Goal: Transaction & Acquisition: Obtain resource

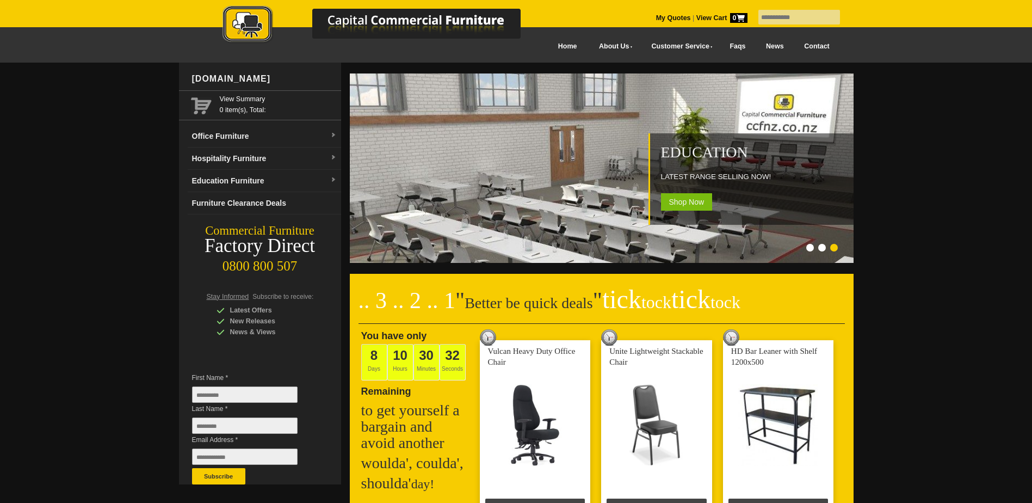
click at [766, 17] on input "text" at bounding box center [799, 17] width 82 height 15
click at [656, 16] on link "My Quotes" at bounding box center [673, 18] width 35 height 8
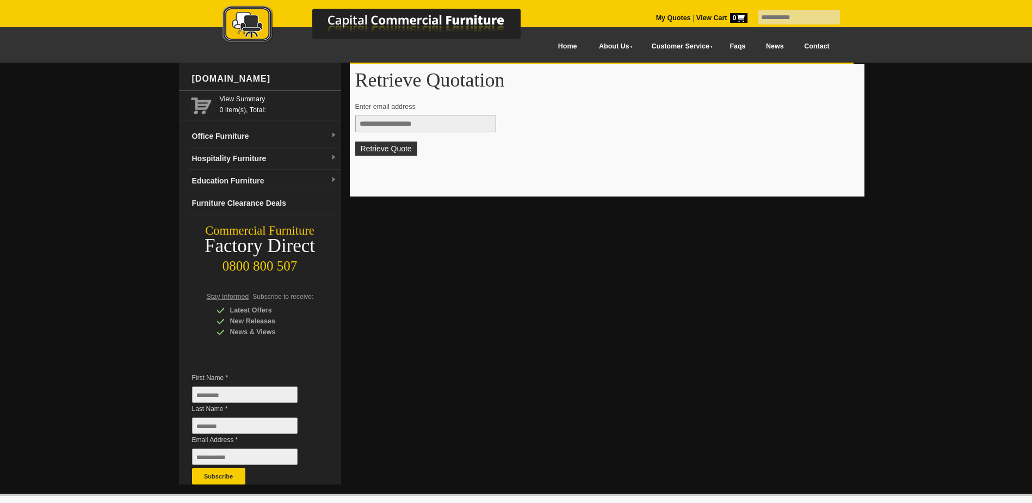
click at [557, 21] on img at bounding box center [383, 25] width 381 height 40
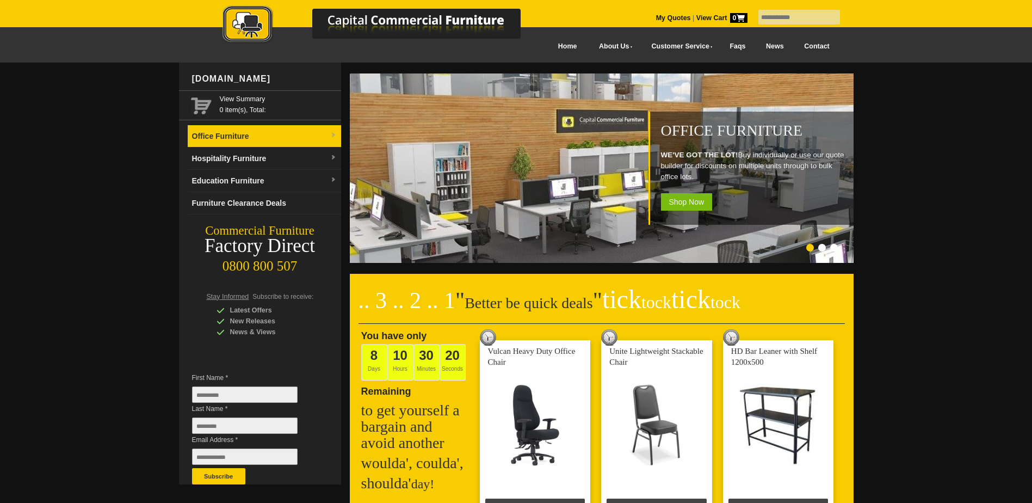
click at [238, 135] on link "Office Furniture" at bounding box center [264, 136] width 153 height 22
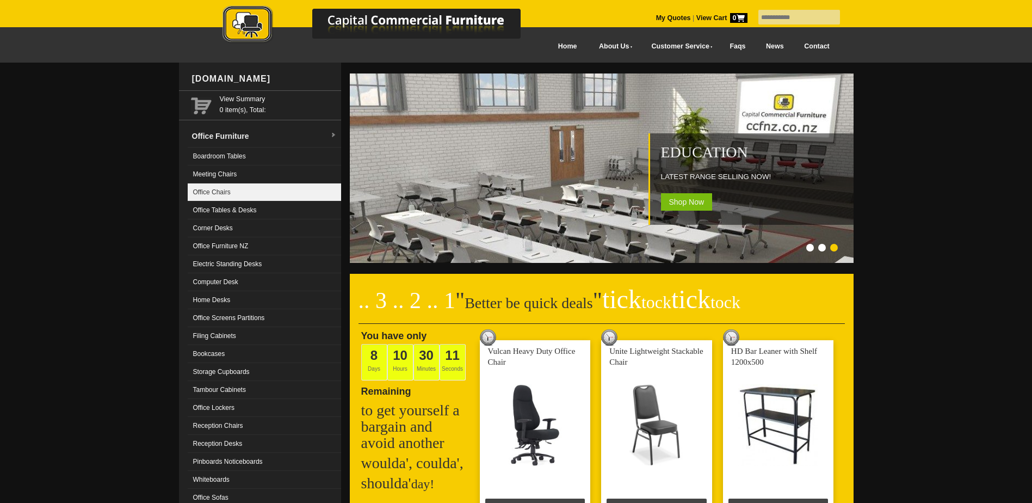
click at [224, 190] on link "Office Chairs" at bounding box center [264, 192] width 153 height 18
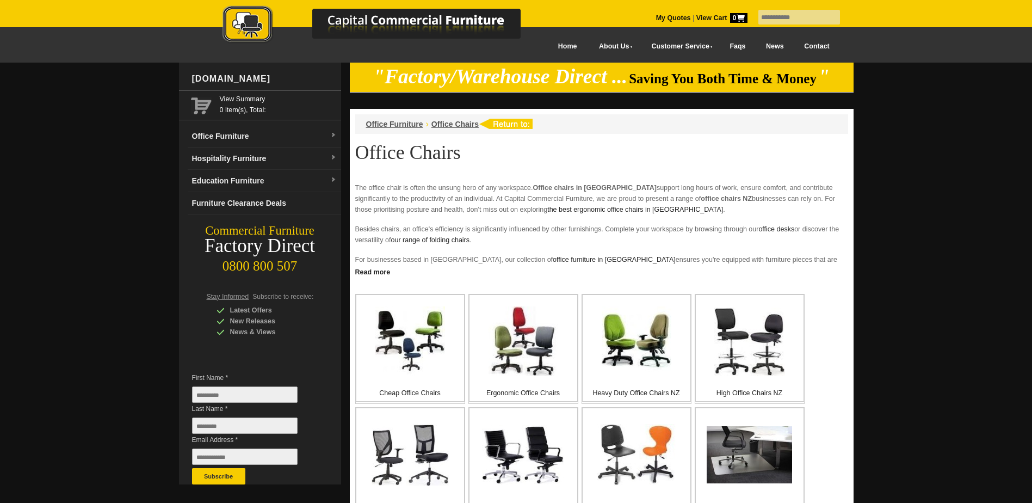
scroll to position [145, 0]
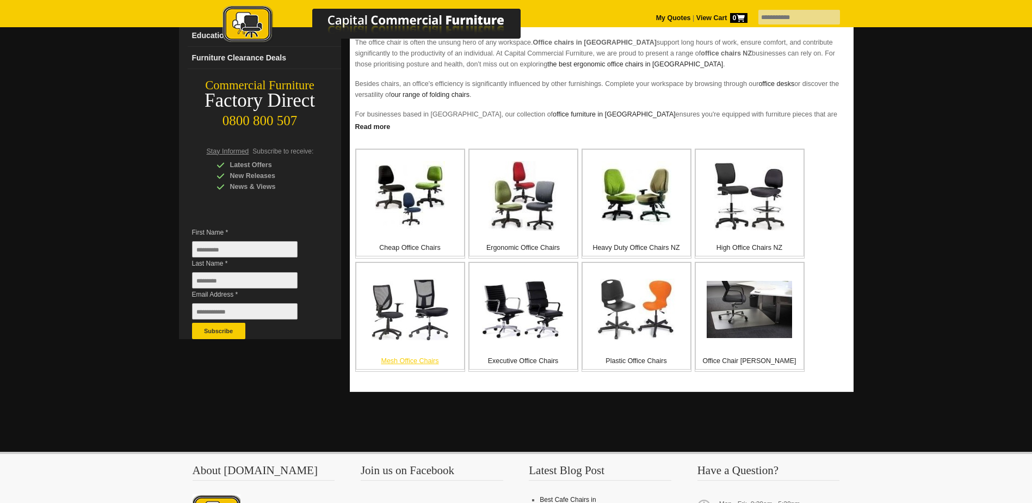
click at [410, 366] on p "Mesh Office Chairs" at bounding box center [410, 360] width 108 height 11
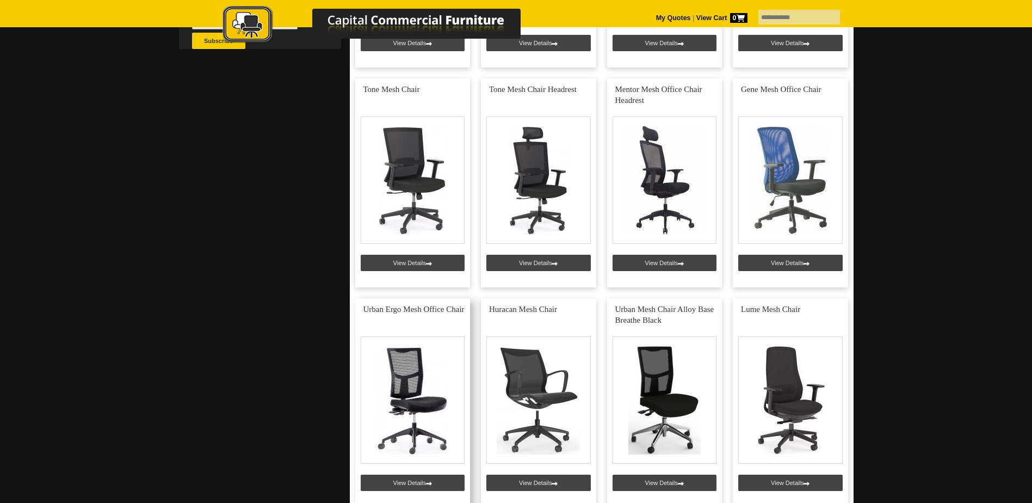
scroll to position [580, 0]
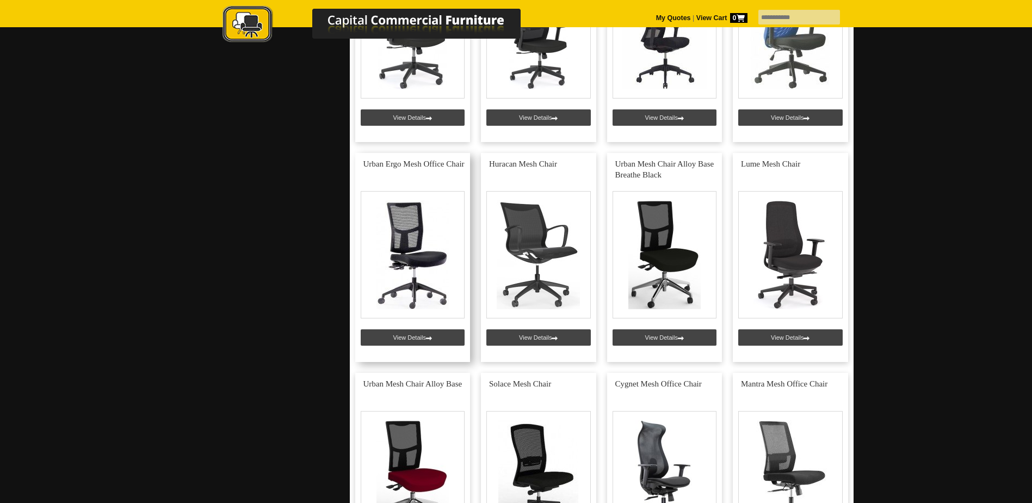
click at [405, 356] on link at bounding box center [412, 257] width 115 height 209
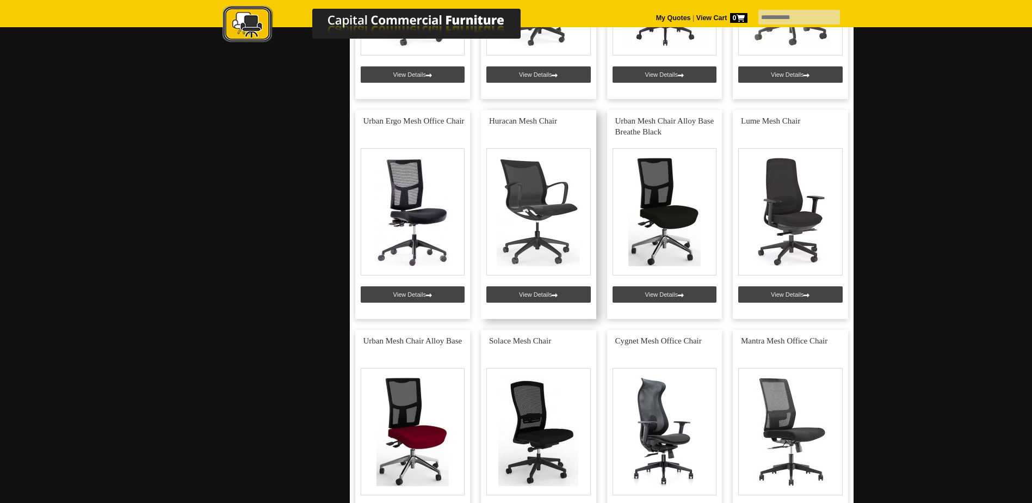
scroll to position [726, 0]
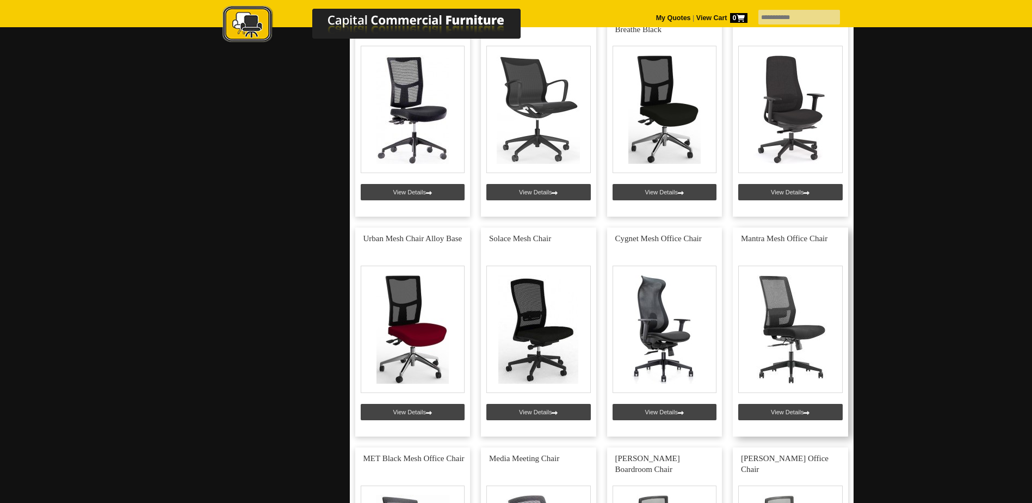
click at [759, 427] on link at bounding box center [790, 331] width 115 height 209
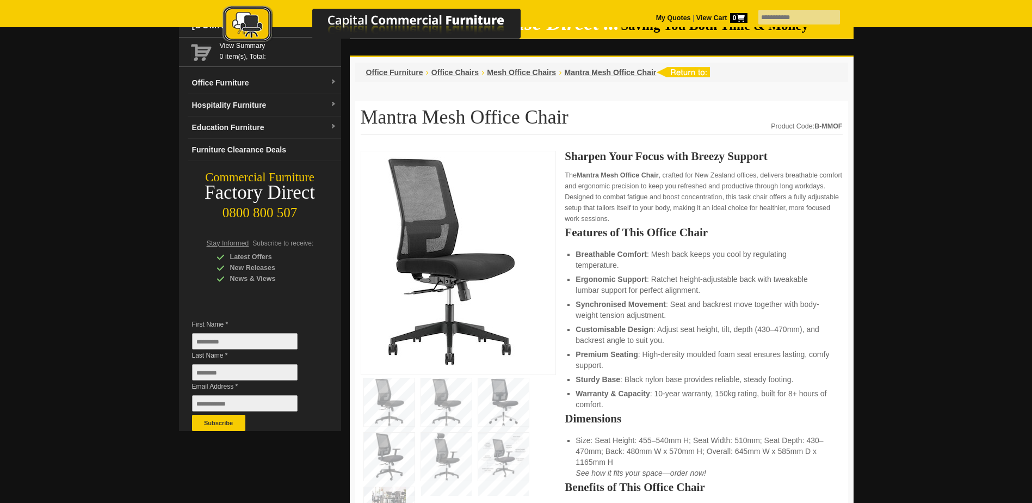
scroll to position [290, 0]
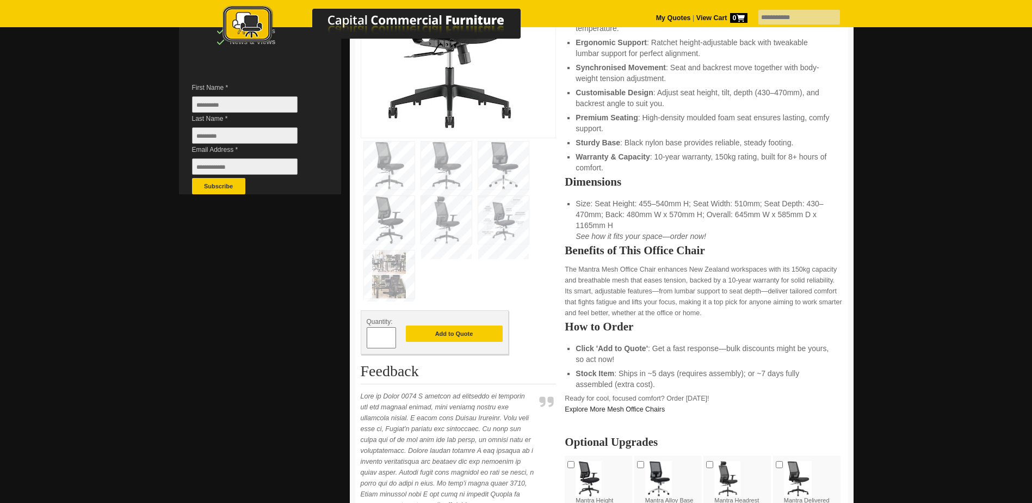
click at [391, 339] on span at bounding box center [390, 333] width 4 height 11
click at [389, 339] on span at bounding box center [390, 333] width 4 height 11
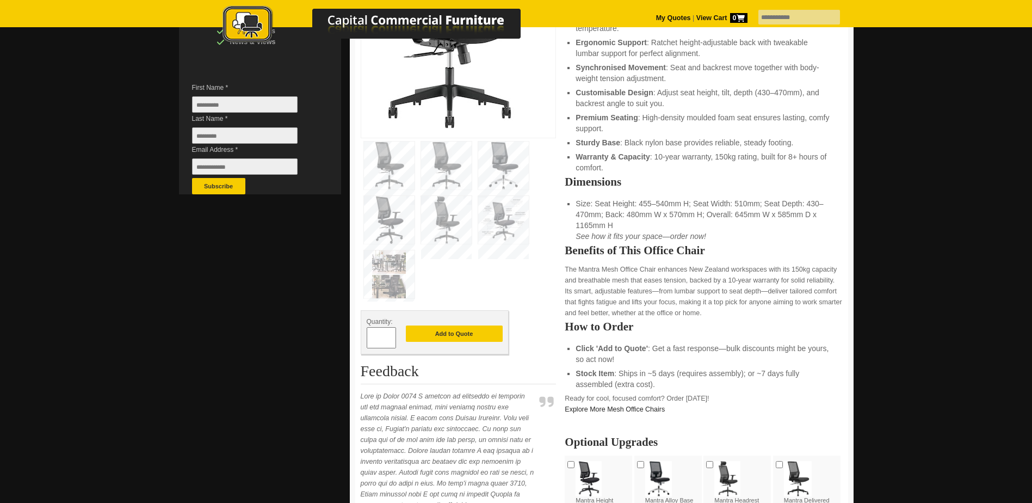
click at [389, 339] on span at bounding box center [390, 333] width 4 height 11
type input "*"
click at [452, 342] on button "Add to Quote" at bounding box center [454, 333] width 97 height 16
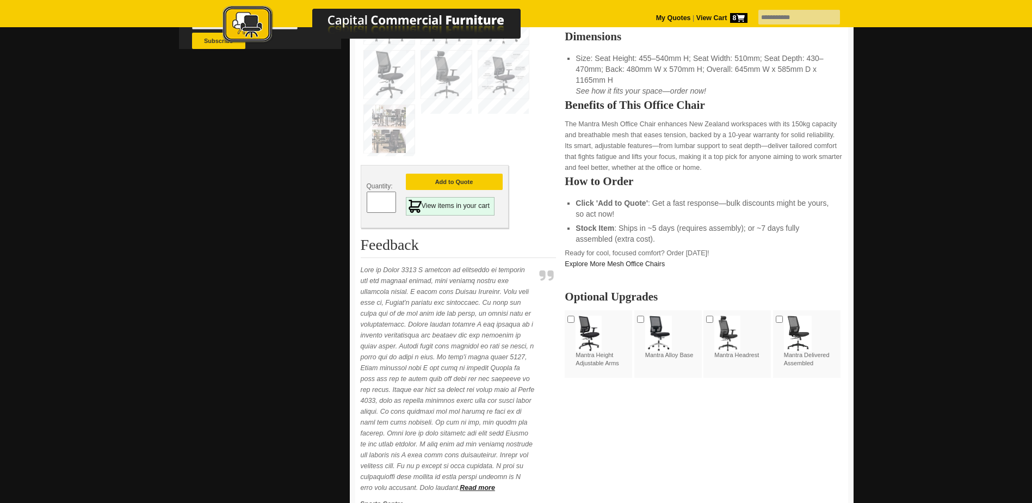
scroll to position [145, 0]
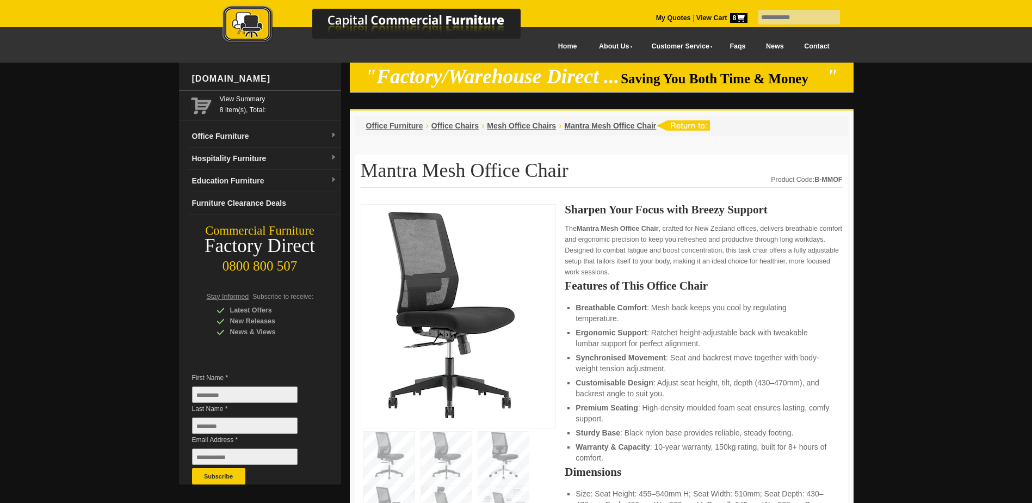
scroll to position [290, 0]
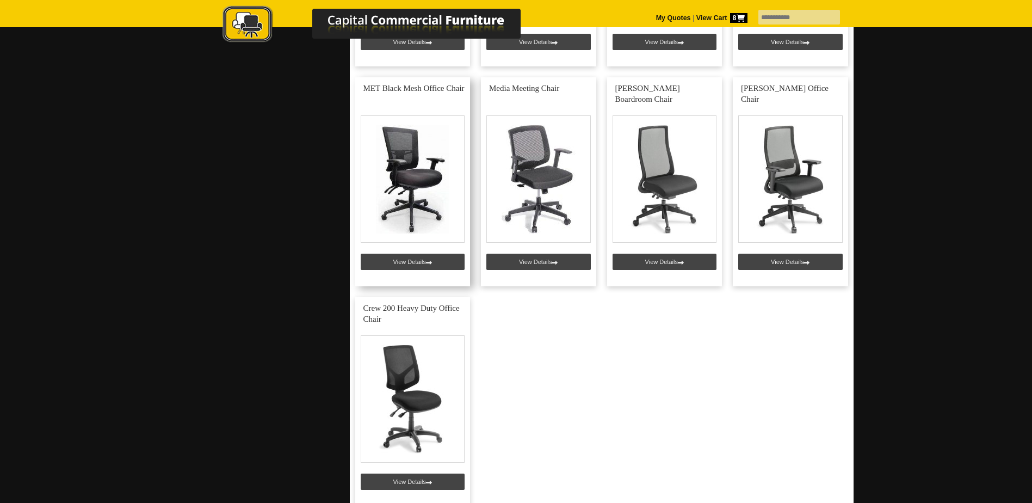
scroll to position [1161, 0]
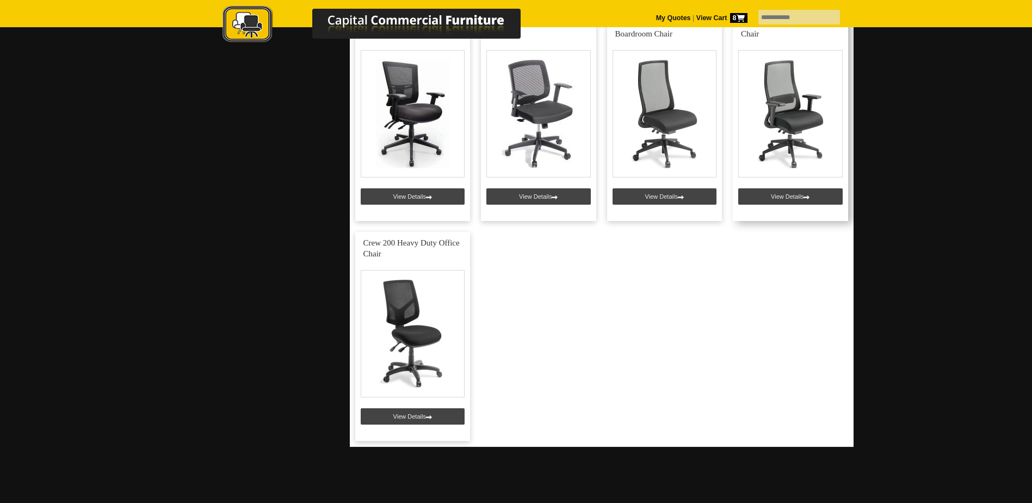
click at [778, 213] on link at bounding box center [790, 116] width 115 height 209
